Goal: Task Accomplishment & Management: Manage account settings

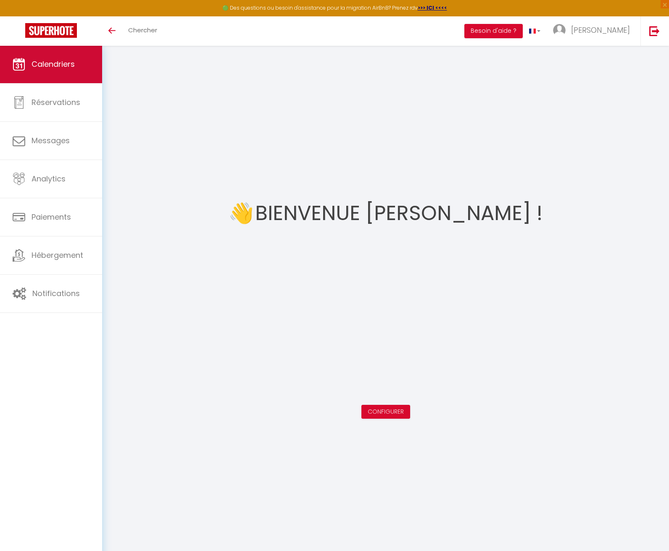
click at [32, 55] on link "Calendriers" at bounding box center [51, 64] width 102 height 38
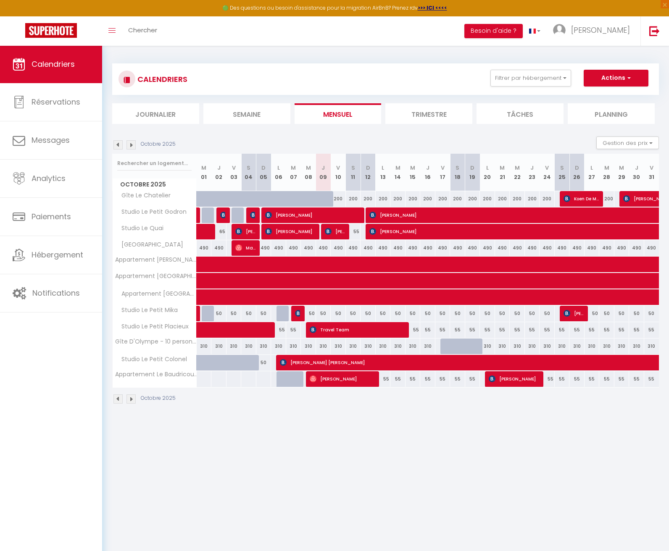
drag, startPoint x: 134, startPoint y: 1, endPoint x: 161, endPoint y: 0, distance: 27.4
click at [161, 0] on html "🟢 Des questions ou besoin d'assistance pour la migration AirBnB? Prenez rdv >>>…" at bounding box center [334, 275] width 669 height 551
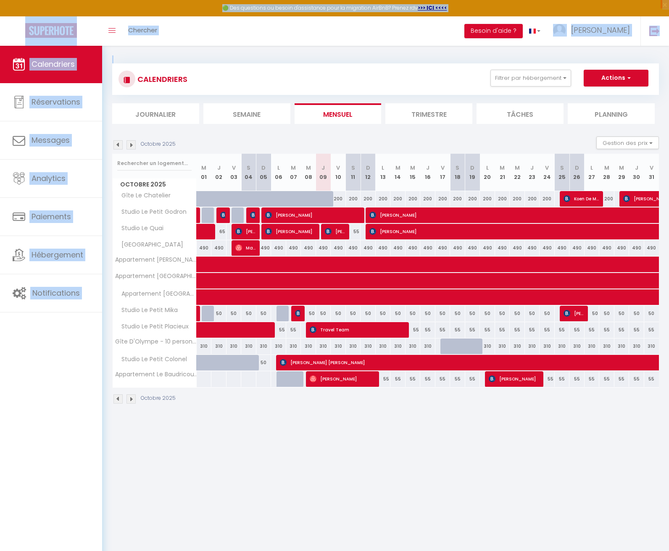
click at [130, 146] on img at bounding box center [130, 144] width 9 height 9
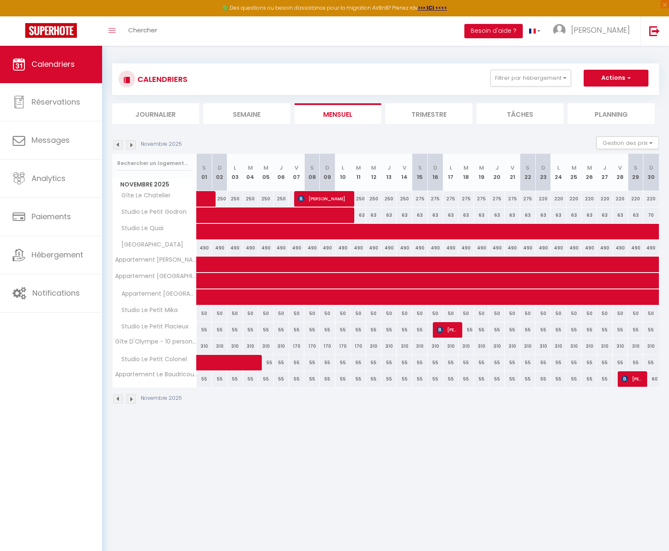
click at [112, 96] on div "CALENDRIERS Filtrer par hébergement Tous Appartement Le Baudricourt Appartement…" at bounding box center [385, 233] width 567 height 377
click at [129, 142] on img at bounding box center [130, 144] width 9 height 9
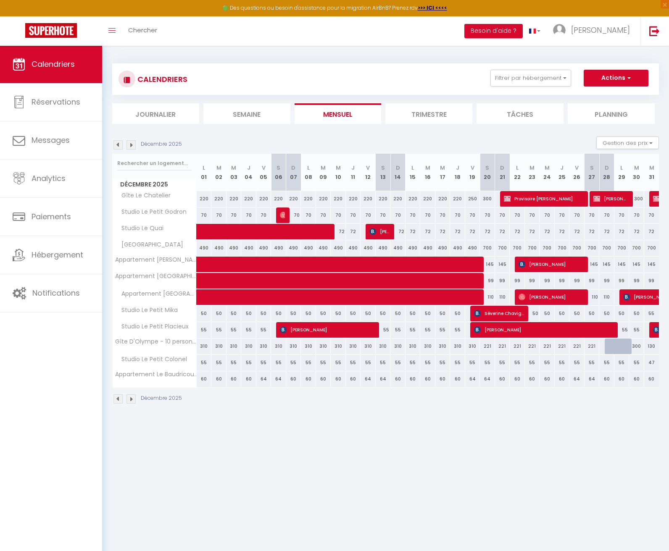
click at [539, 199] on span "Provisoire [PERSON_NAME]" at bounding box center [544, 199] width 81 height 16
select select "OK"
select select "KO"
select select "0"
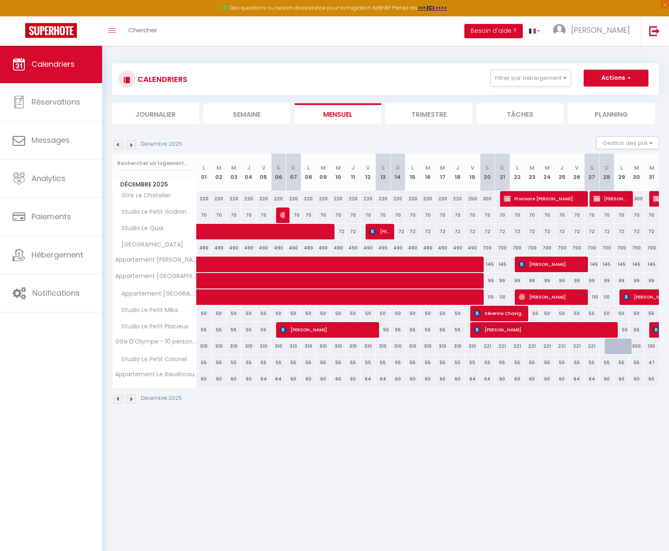
select select "1"
select select
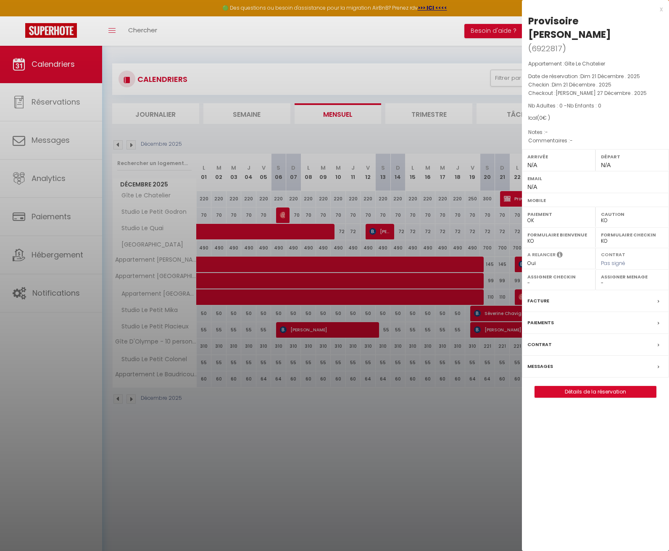
click at [591, 386] on link "Détails de la réservation" at bounding box center [595, 391] width 121 height 11
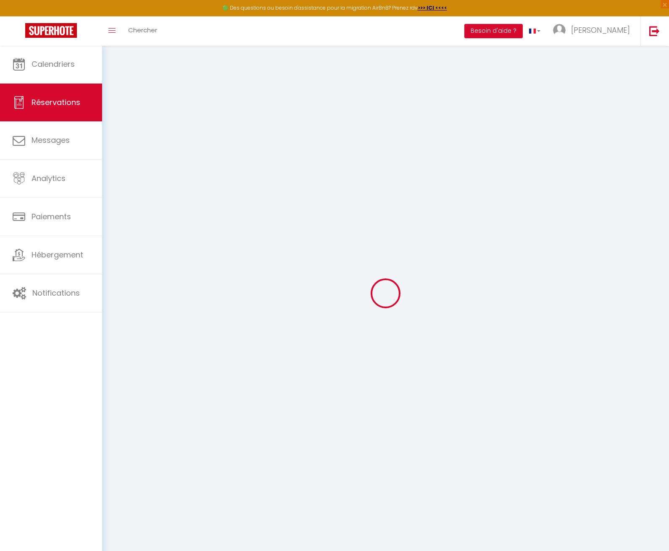
type input "Provisoire"
type input "[PERSON_NAME]"
select select
select select "56911"
select select "1"
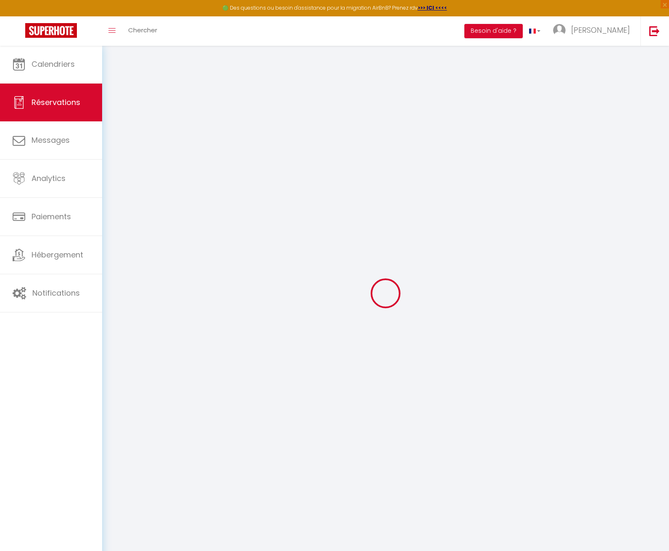
type input "Dim 21 Décembre 2025"
select select
type input "[PERSON_NAME] 27 Décembre 2025"
select select
type input "0"
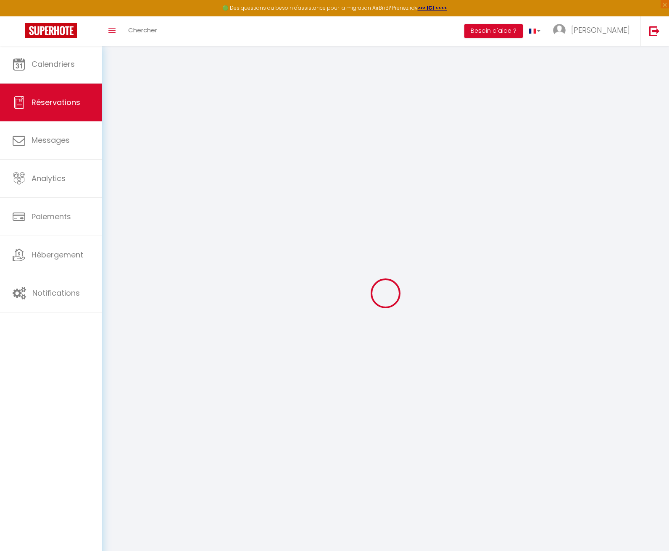
select select "12"
select select
checkbox input "false"
type input "0"
select select "73"
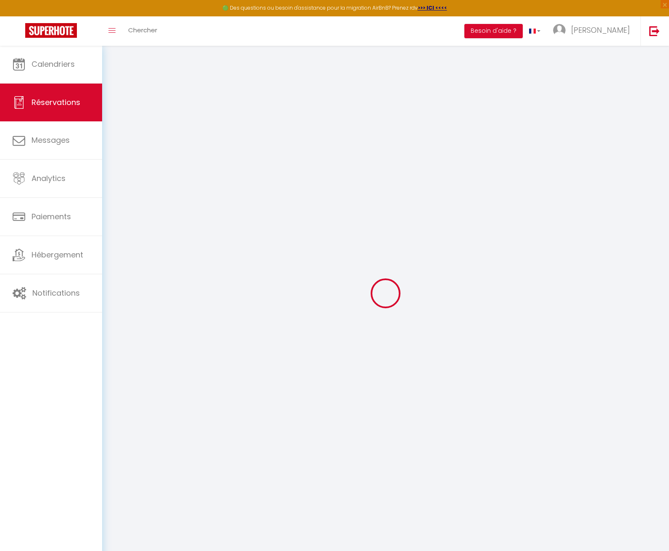
type input "80"
type input "0"
select select
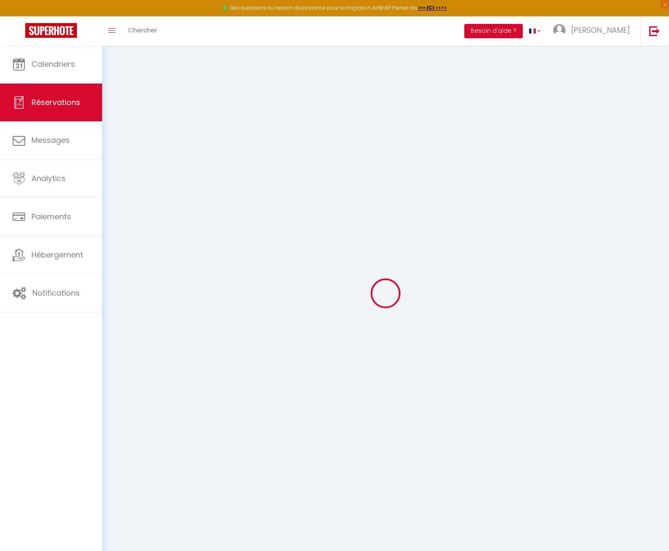
select select
select select "14"
checkbox input "false"
select select
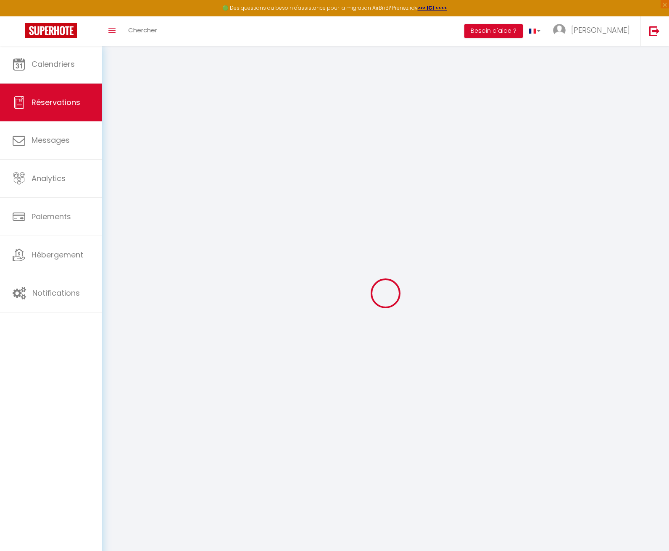
select select
checkbox input "false"
select select
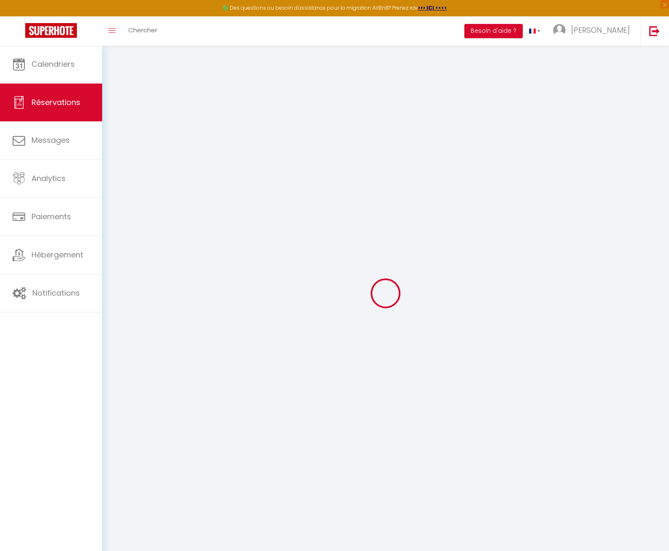
checkbox input "false"
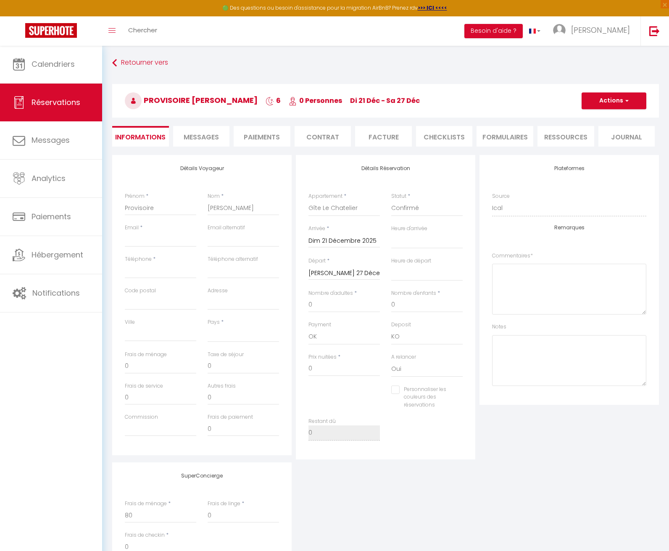
select select
checkbox input "false"
select select
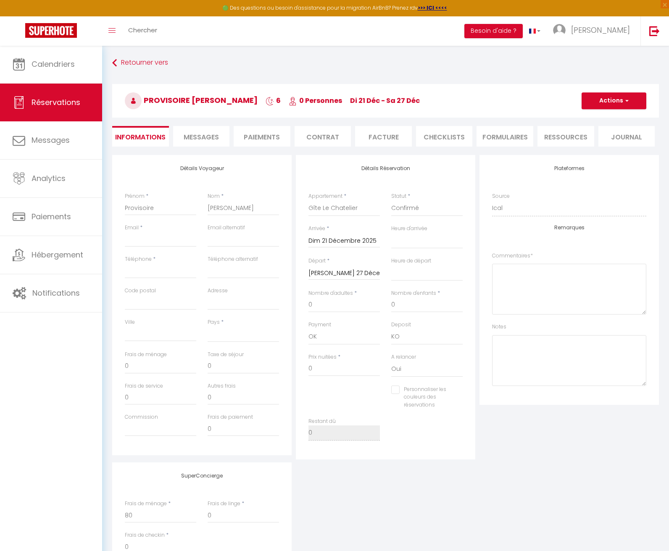
checkbox input "false"
select select
click at [620, 107] on button "Actions" at bounding box center [613, 100] width 65 height 17
click at [594, 137] on link "Supprimer" at bounding box center [605, 141] width 66 height 11
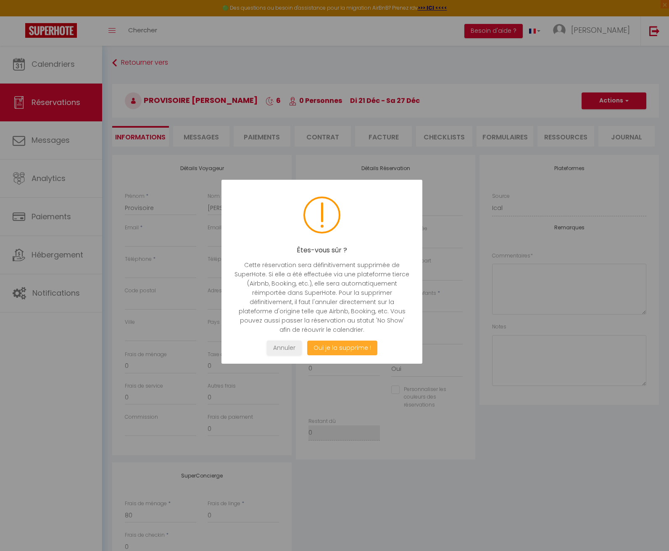
click at [365, 345] on button "Oui je la supprime !" at bounding box center [342, 348] width 70 height 15
select select "not_cancelled"
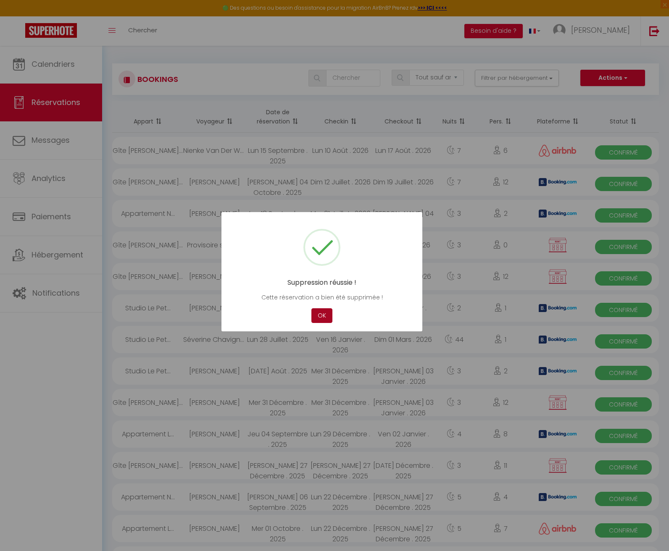
click at [325, 318] on button "OK" at bounding box center [321, 315] width 21 height 15
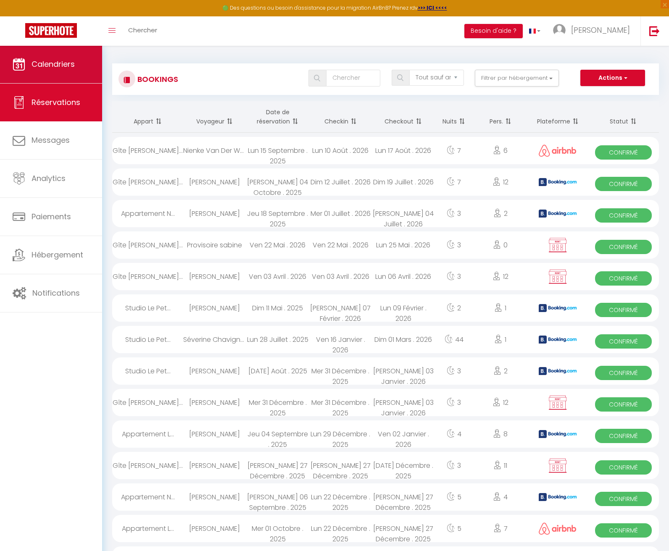
click at [39, 55] on link "Calendriers" at bounding box center [51, 64] width 102 height 38
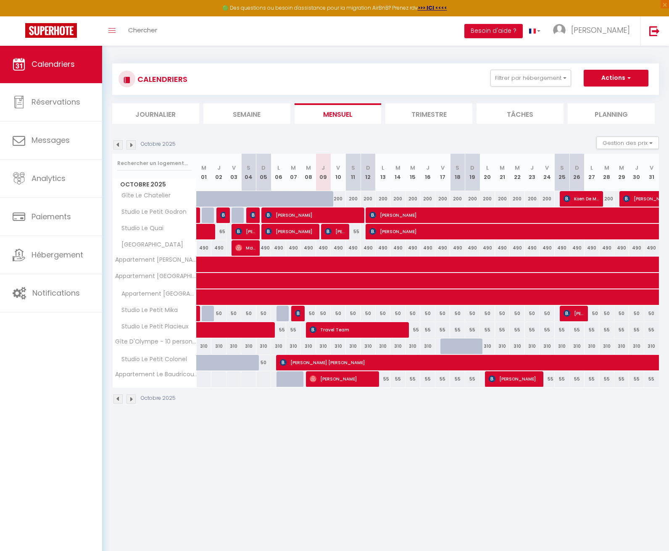
click at [131, 144] on img at bounding box center [130, 144] width 9 height 9
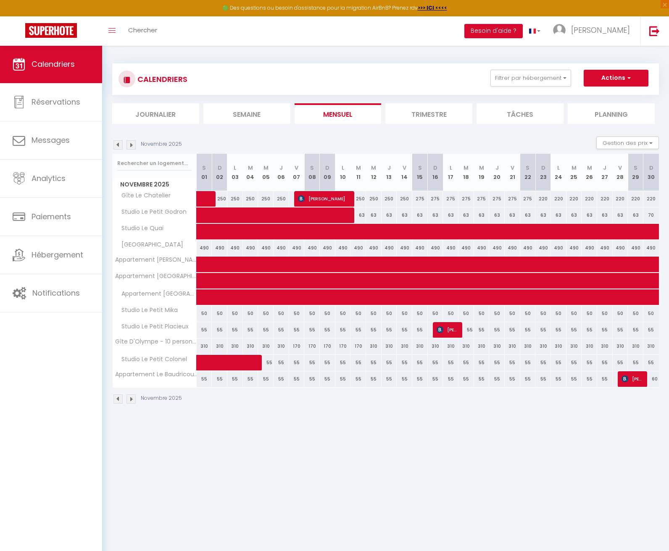
click at [131, 145] on img at bounding box center [130, 144] width 9 height 9
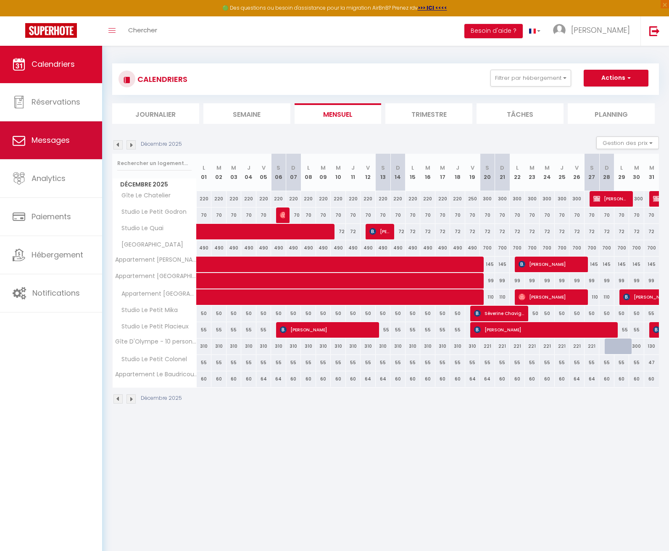
click at [45, 134] on link "Messages" at bounding box center [51, 140] width 102 height 38
select select "message"
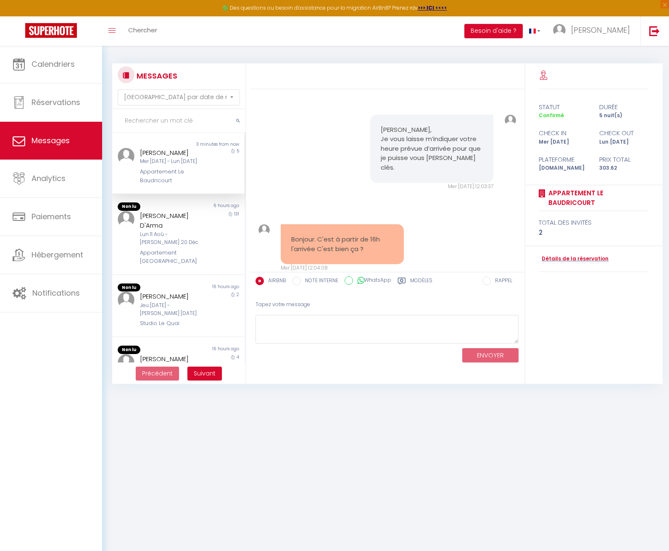
scroll to position [1406, 0]
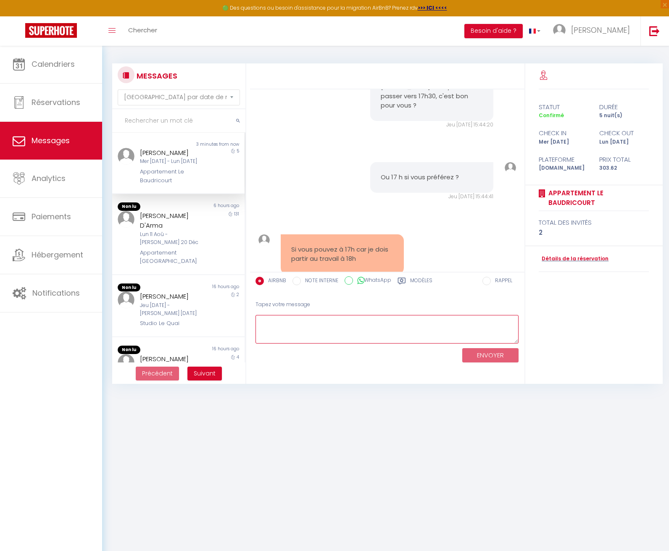
click at [366, 333] on textarea at bounding box center [386, 329] width 263 height 29
type textarea "ok"
click at [488, 358] on button "ENVOYER" at bounding box center [490, 355] width 56 height 15
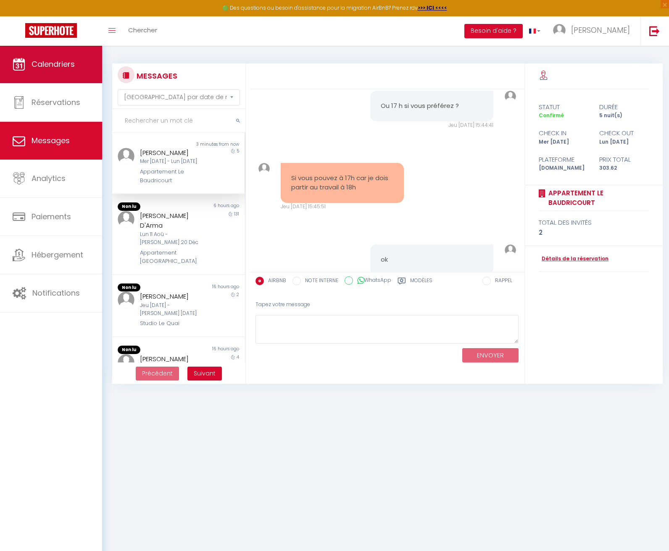
click at [36, 60] on span "Calendriers" at bounding box center [53, 64] width 43 height 11
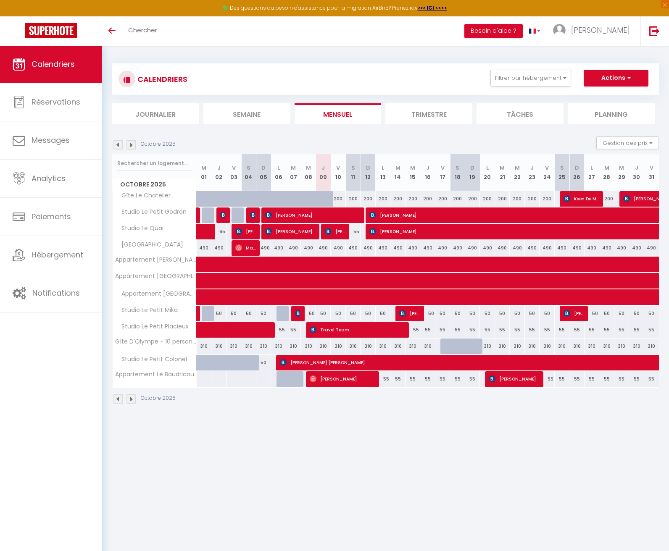
click at [134, 145] on img at bounding box center [130, 144] width 9 height 9
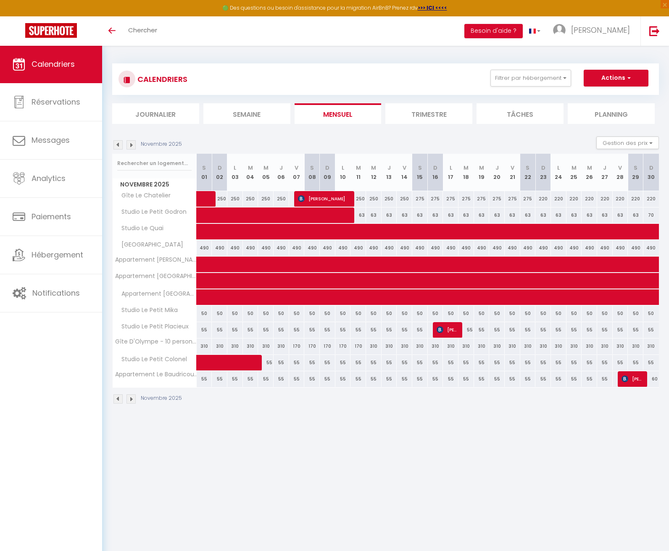
click at [133, 145] on img at bounding box center [130, 144] width 9 height 9
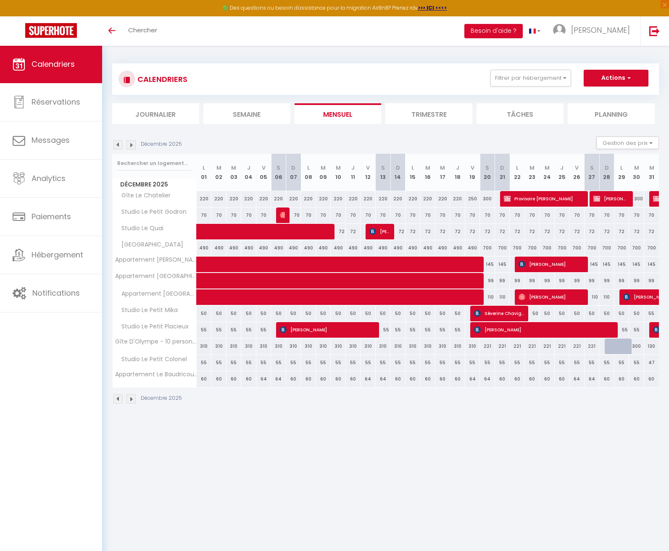
click at [521, 202] on span "Provisoire [PERSON_NAME]" at bounding box center [544, 199] width 81 height 16
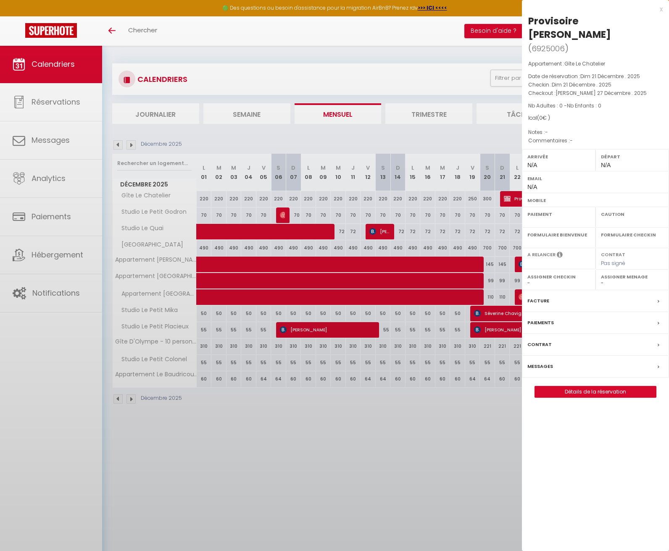
select select "OK"
select select "KO"
select select "0"
select select "1"
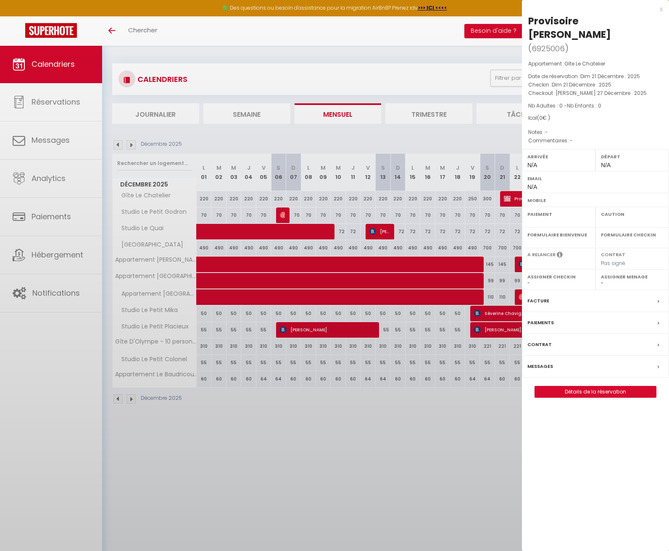
select select
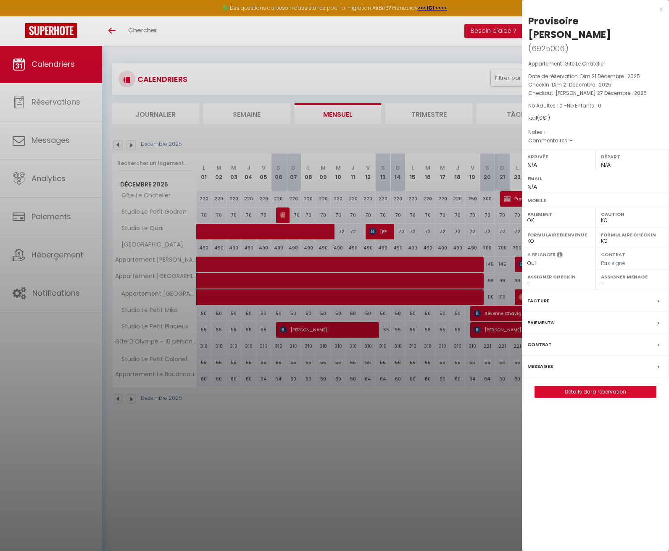
click at [583, 386] on link "Détails de la réservation" at bounding box center [595, 391] width 121 height 11
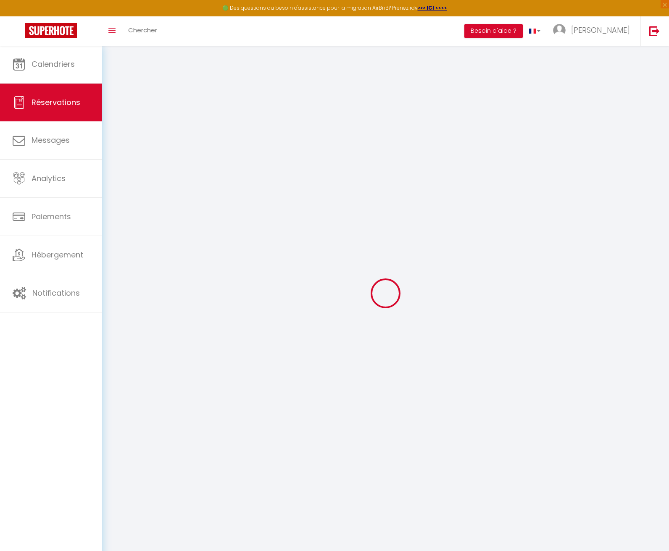
type input "Provisoire"
type input "[PERSON_NAME]"
select select
select select "56911"
select select "1"
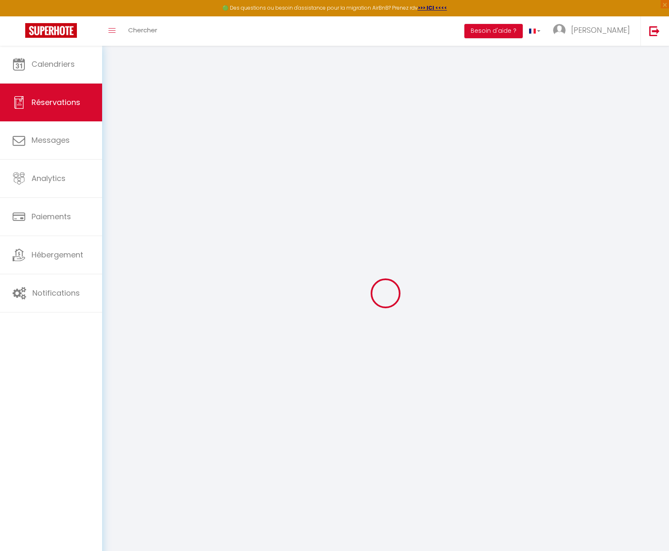
type input "Dim 21 Décembre 2025"
select select
type input "[PERSON_NAME] 27 Décembre 2025"
select select
type input "0"
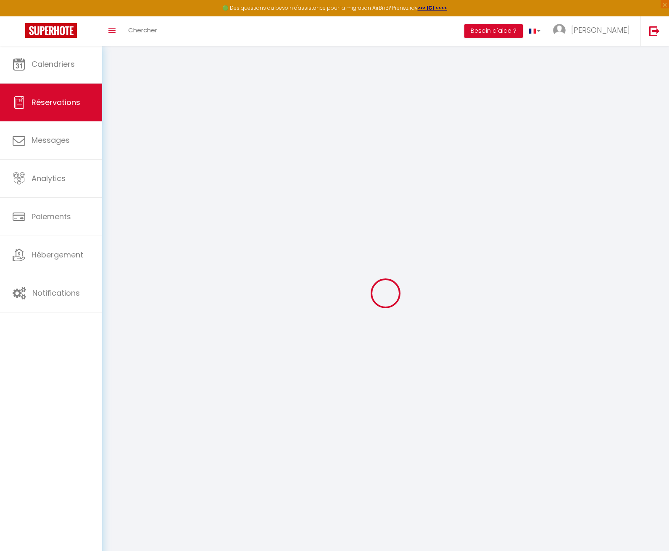
select select "12"
select select "14"
checkbox input "false"
type input "0"
select select "73"
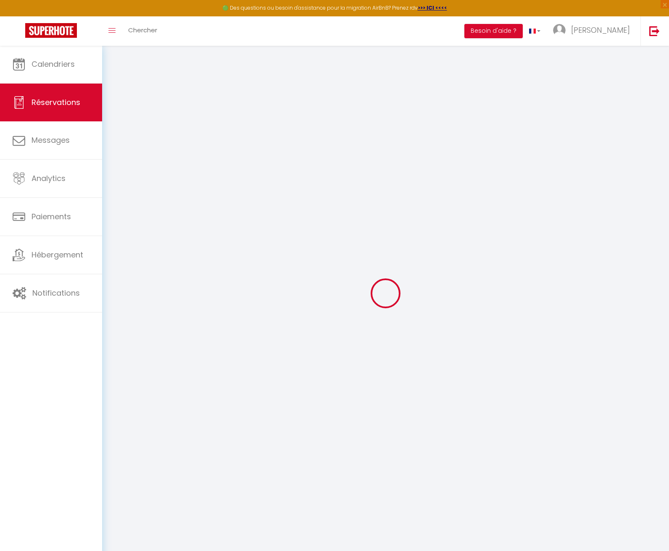
type input "80"
type input "0"
select select
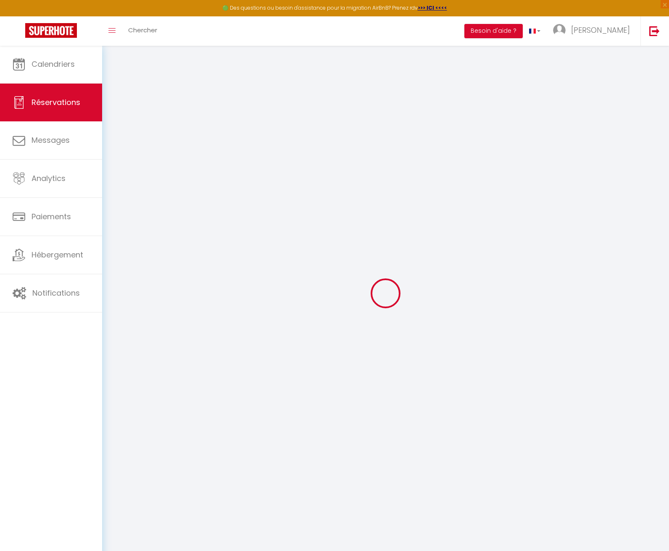
select select
checkbox input "false"
select select
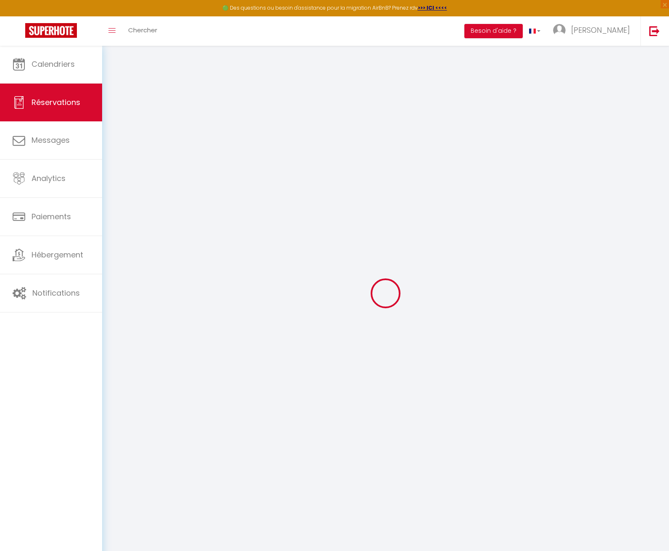
checkbox input "false"
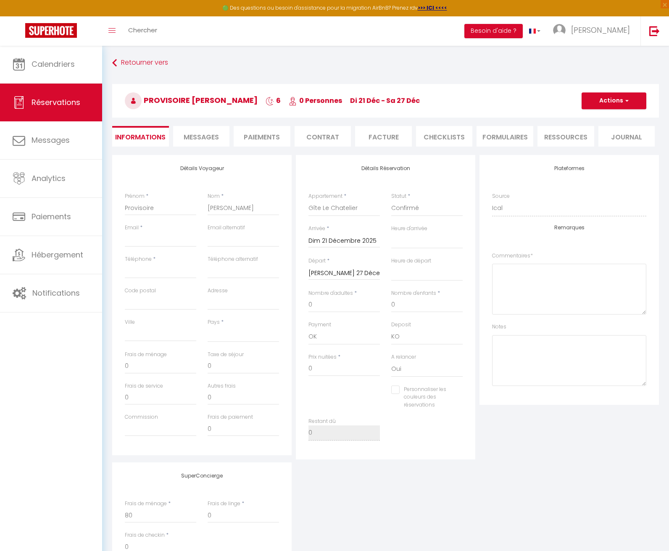
select select
checkbox input "false"
select select
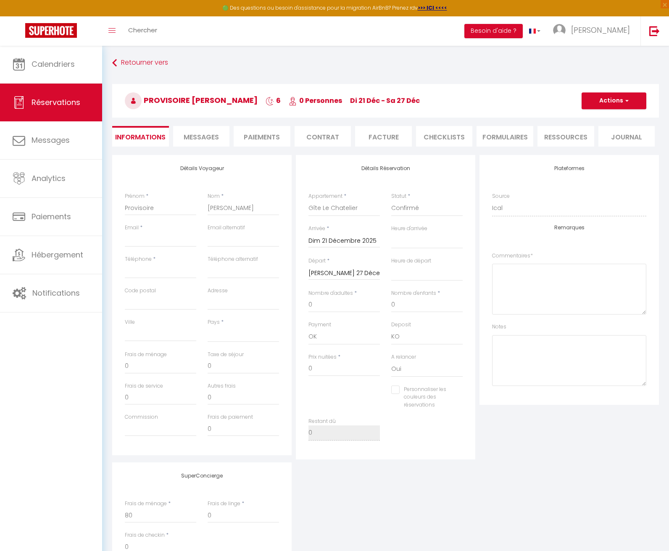
checkbox input "false"
select select
click at [626, 103] on span "button" at bounding box center [625, 101] width 5 height 8
click at [596, 141] on link "Supprimer" at bounding box center [605, 141] width 66 height 11
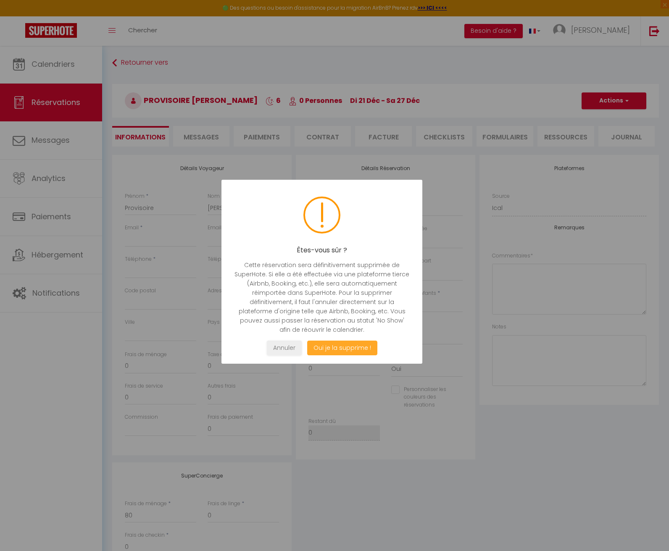
click at [353, 344] on button "Oui je la supprime !" at bounding box center [342, 348] width 70 height 15
select select "not_cancelled"
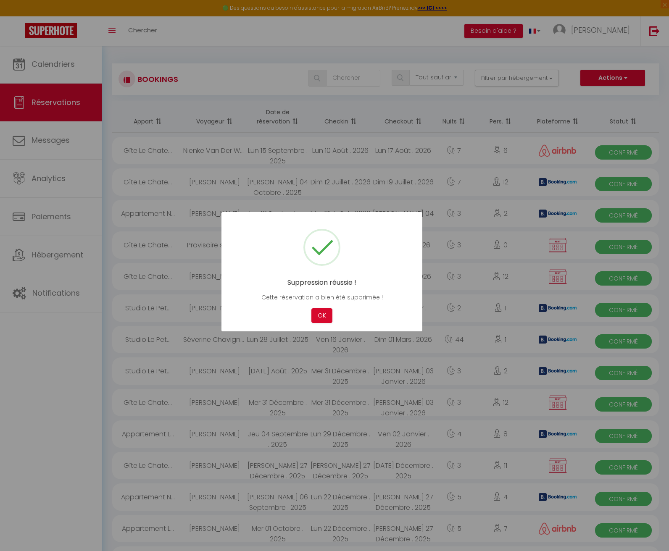
drag, startPoint x: 314, startPoint y: 318, endPoint x: 345, endPoint y: 275, distance: 52.6
click at [314, 318] on button "OK" at bounding box center [321, 315] width 21 height 15
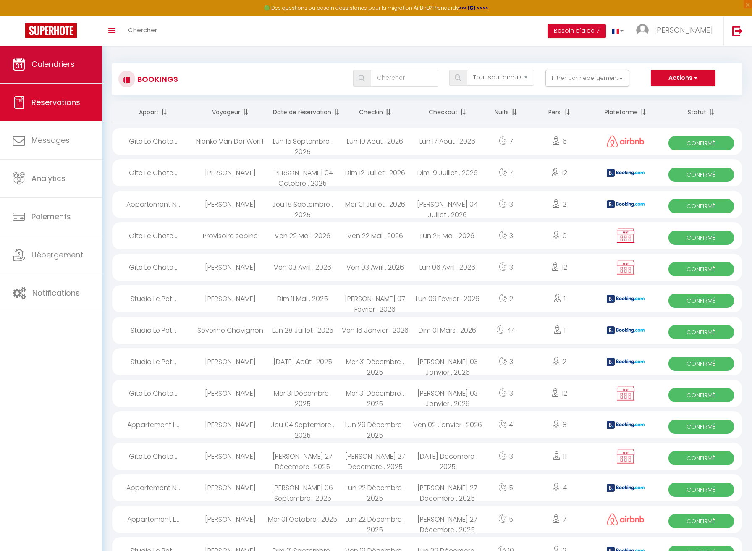
click at [37, 61] on span "Calendriers" at bounding box center [53, 64] width 43 height 11
